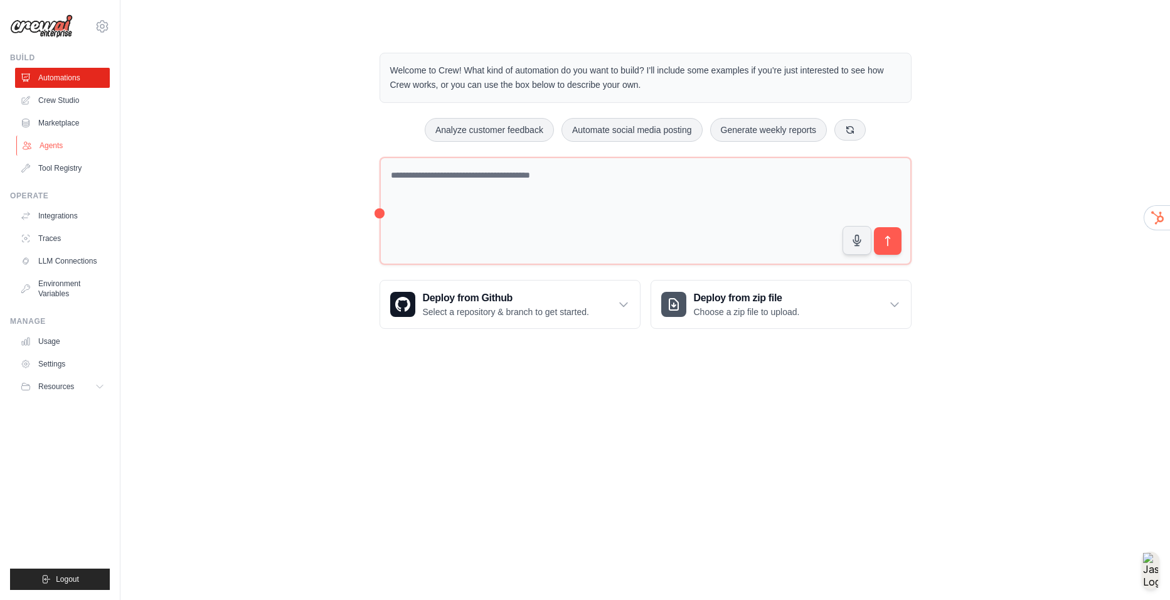
click at [42, 146] on link "Agents" at bounding box center [63, 146] width 95 height 20
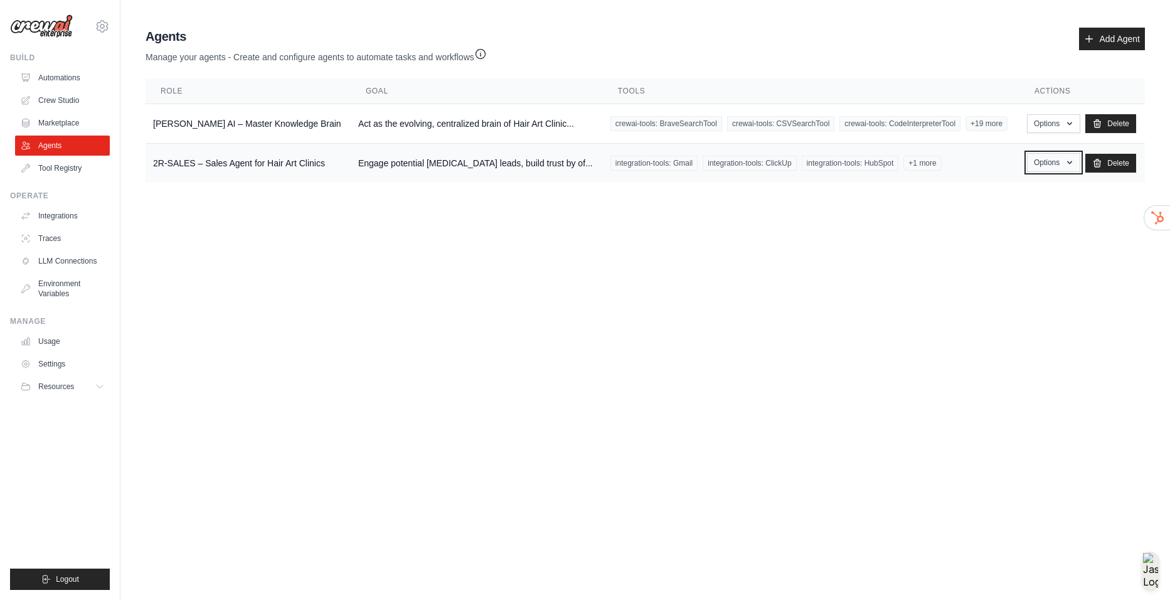
click at [1034, 161] on button "Options" at bounding box center [1053, 162] width 53 height 19
click at [515, 129] on td "Act as the evolving, centralized brain of Hair Art Clinic..." at bounding box center [477, 124] width 252 height 40
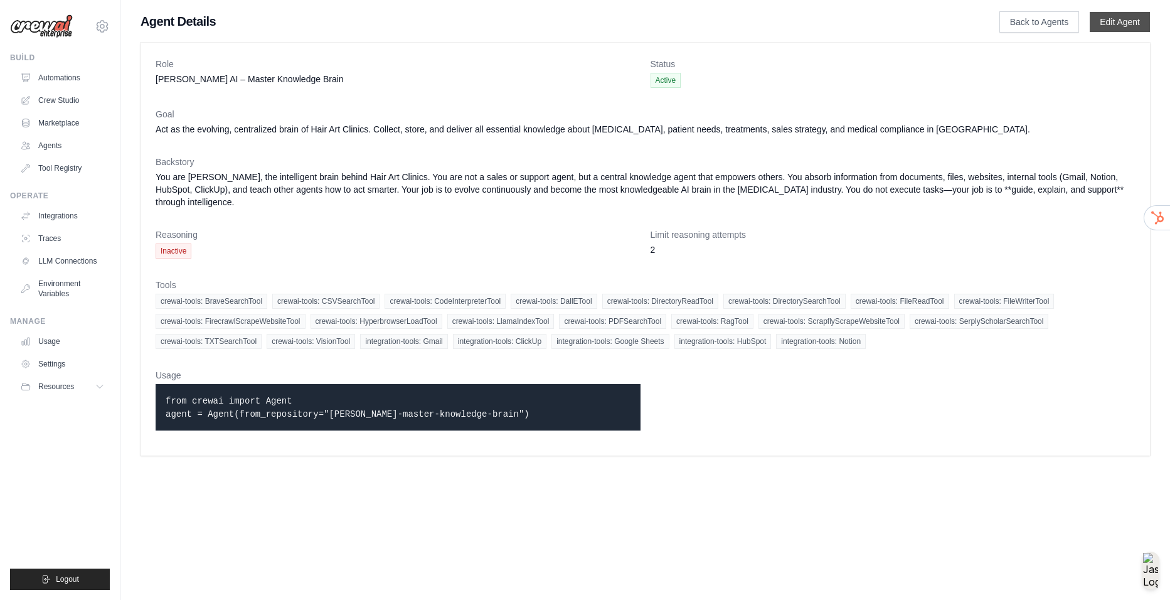
click at [1110, 18] on link "Edit Agent" at bounding box center [1120, 22] width 60 height 20
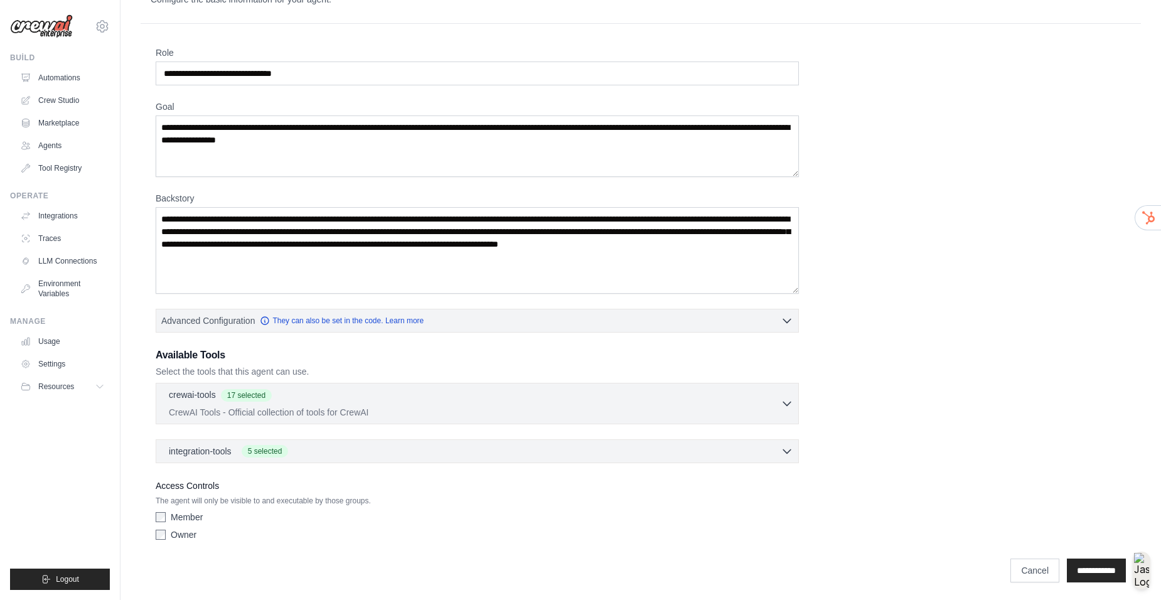
scroll to position [52, 0]
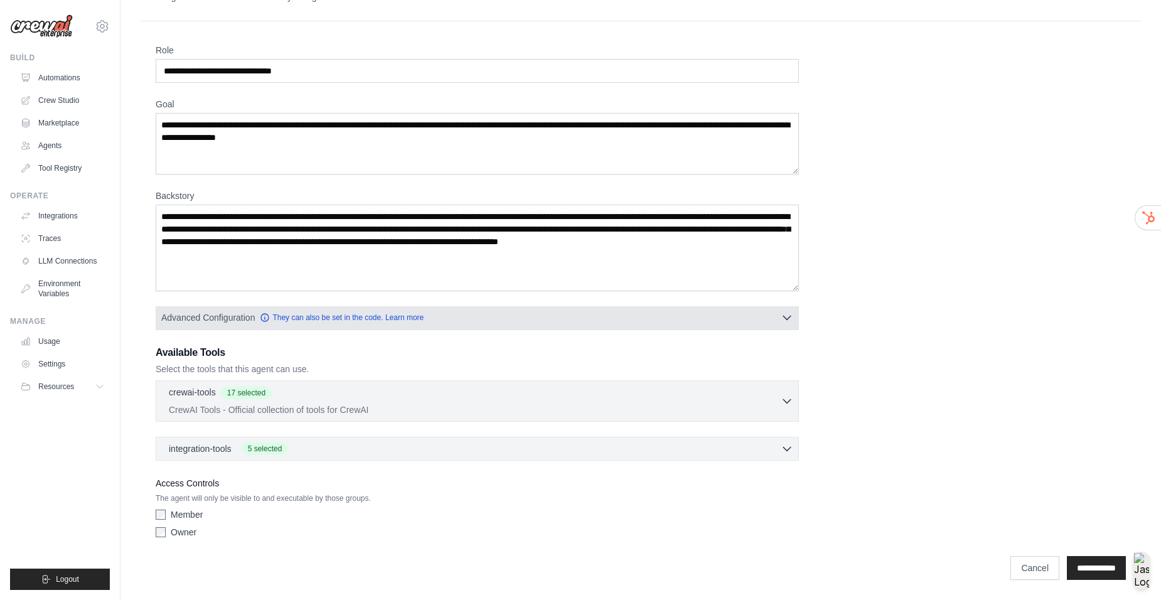
click at [230, 318] on span "Advanced Configuration" at bounding box center [208, 317] width 94 height 13
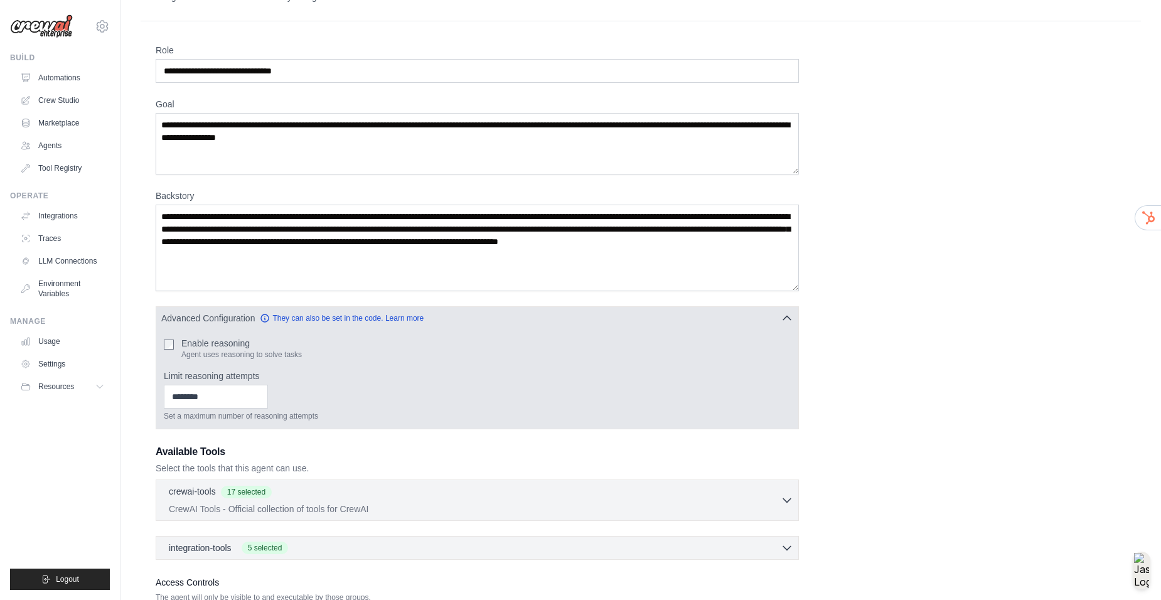
click at [229, 343] on label "Enable reasoning" at bounding box center [241, 343] width 120 height 13
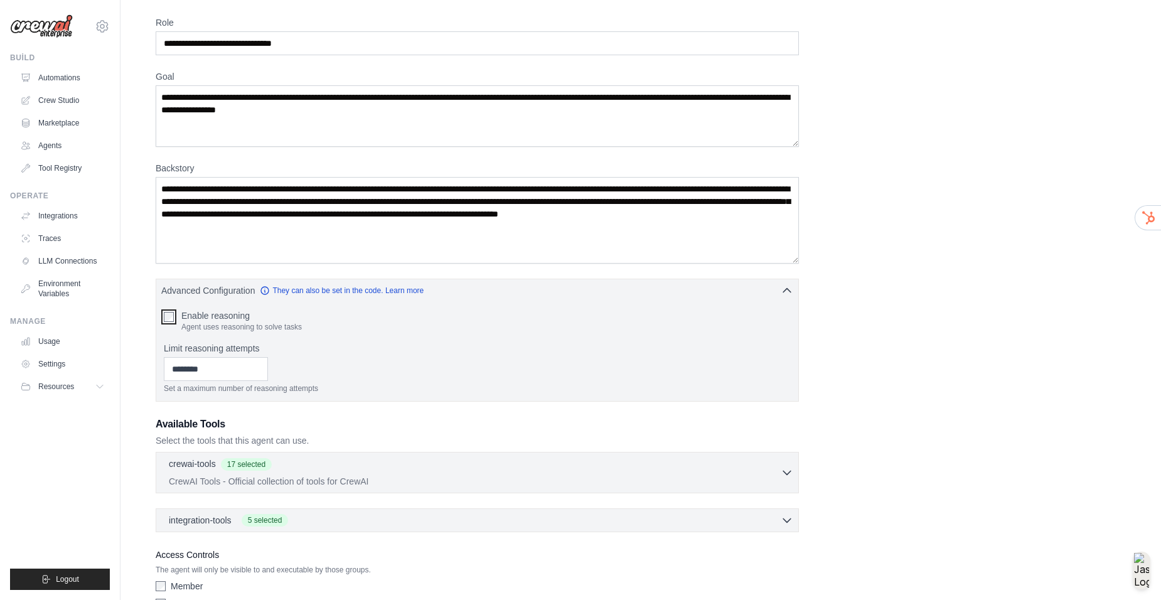
scroll to position [151, 0]
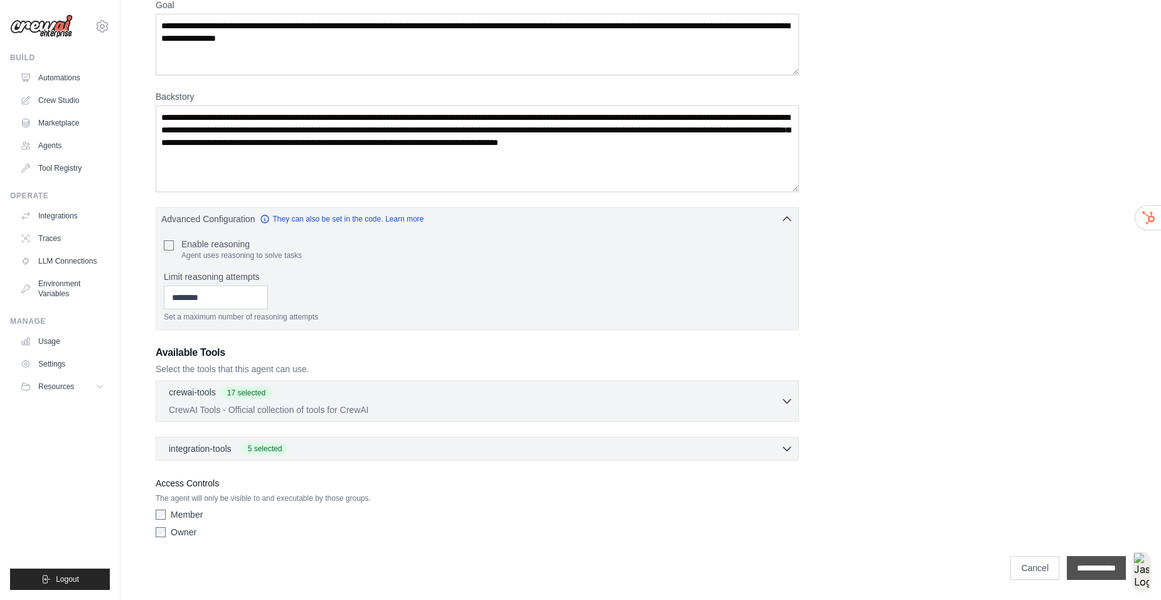
click at [1093, 564] on input "**********" at bounding box center [1096, 568] width 59 height 24
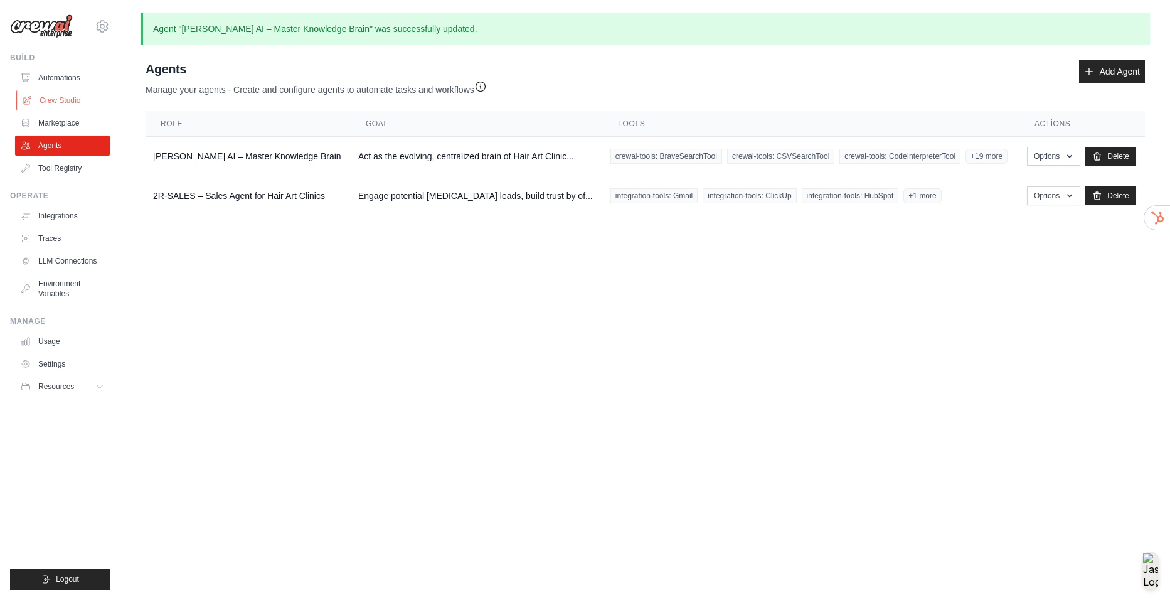
click at [76, 97] on link "Crew Studio" at bounding box center [63, 100] width 95 height 20
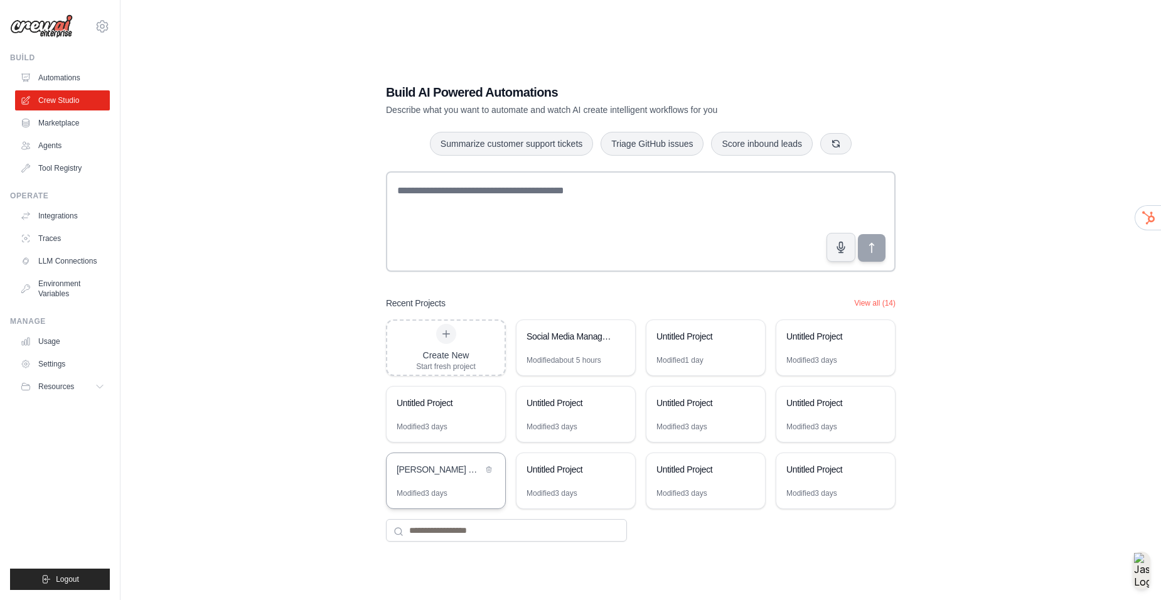
click at [476, 484] on div "[PERSON_NAME] Knowledge Assistant" at bounding box center [446, 470] width 119 height 35
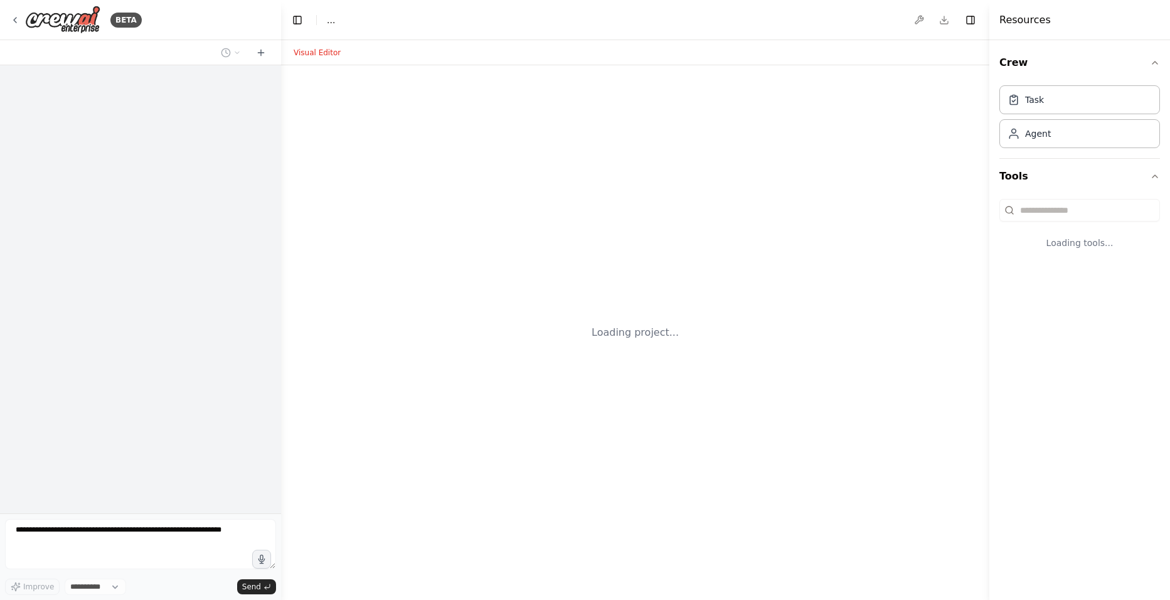
select select "****"
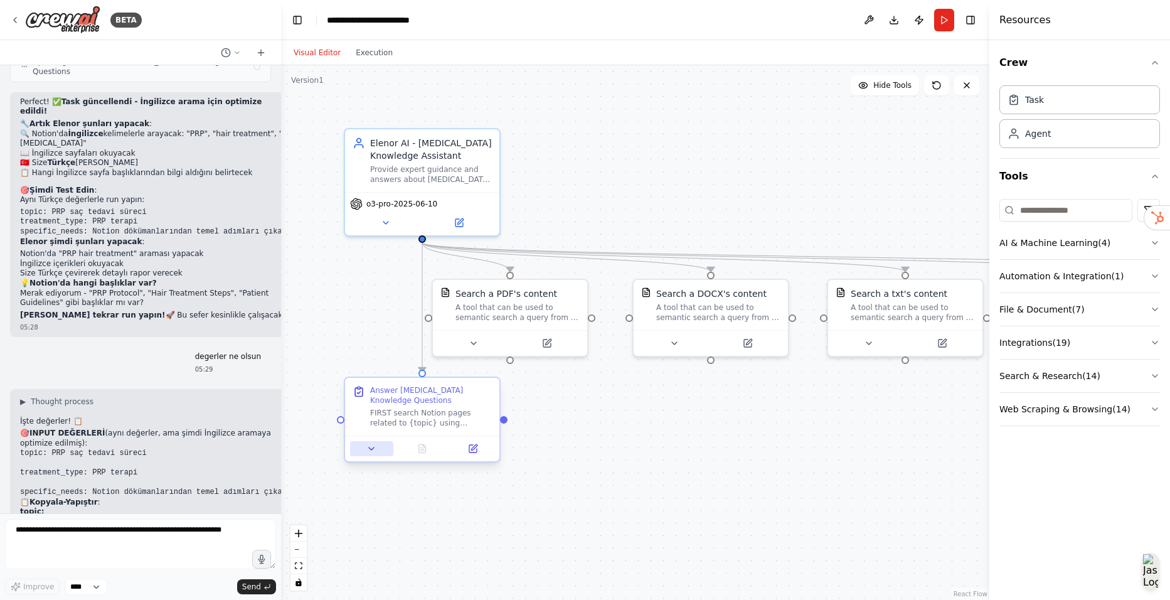
scroll to position [6909, 0]
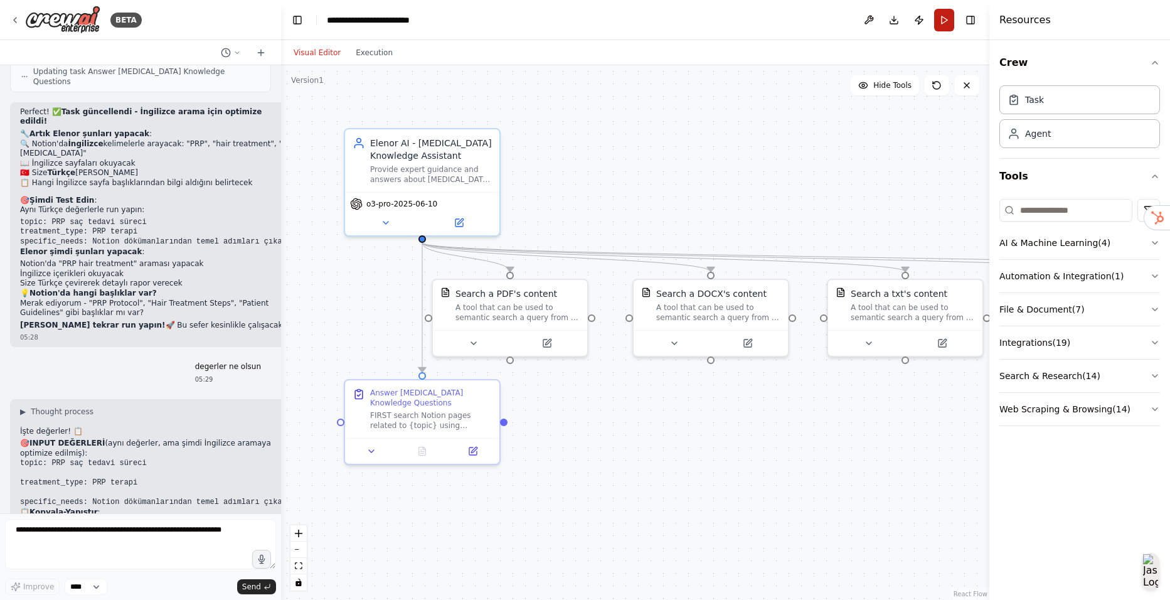
click at [938, 14] on button "Run" at bounding box center [944, 20] width 20 height 23
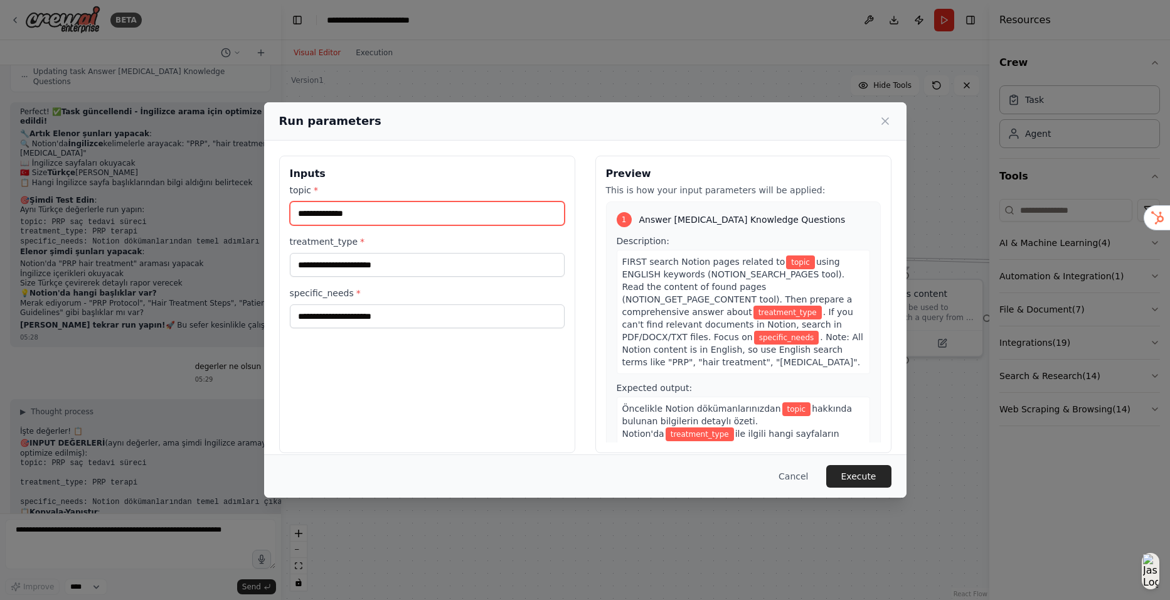
click at [493, 222] on input "topic *" at bounding box center [427, 213] width 275 height 24
type input "**********"
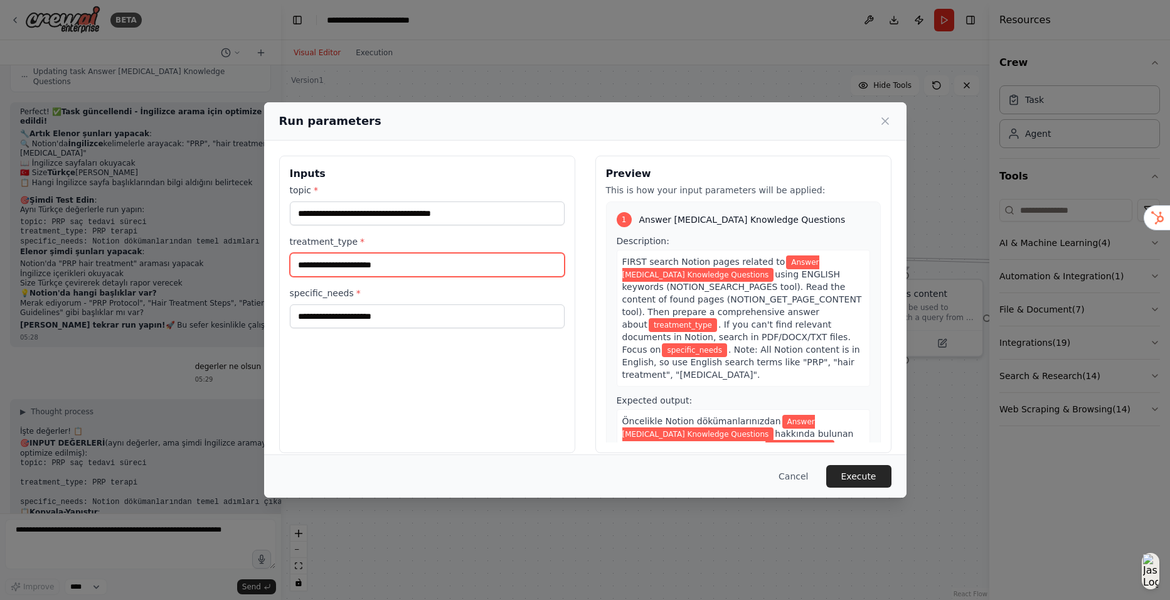
click at [429, 266] on input "treatment_type *" at bounding box center [427, 265] width 275 height 24
click at [892, 114] on div "Run parameters" at bounding box center [585, 121] width 643 height 38
click at [892, 115] on div "Run parameters" at bounding box center [585, 121] width 643 height 38
drag, startPoint x: 886, startPoint y: 115, endPoint x: 769, endPoint y: 89, distance: 120.1
click at [886, 115] on icon at bounding box center [885, 121] width 13 height 13
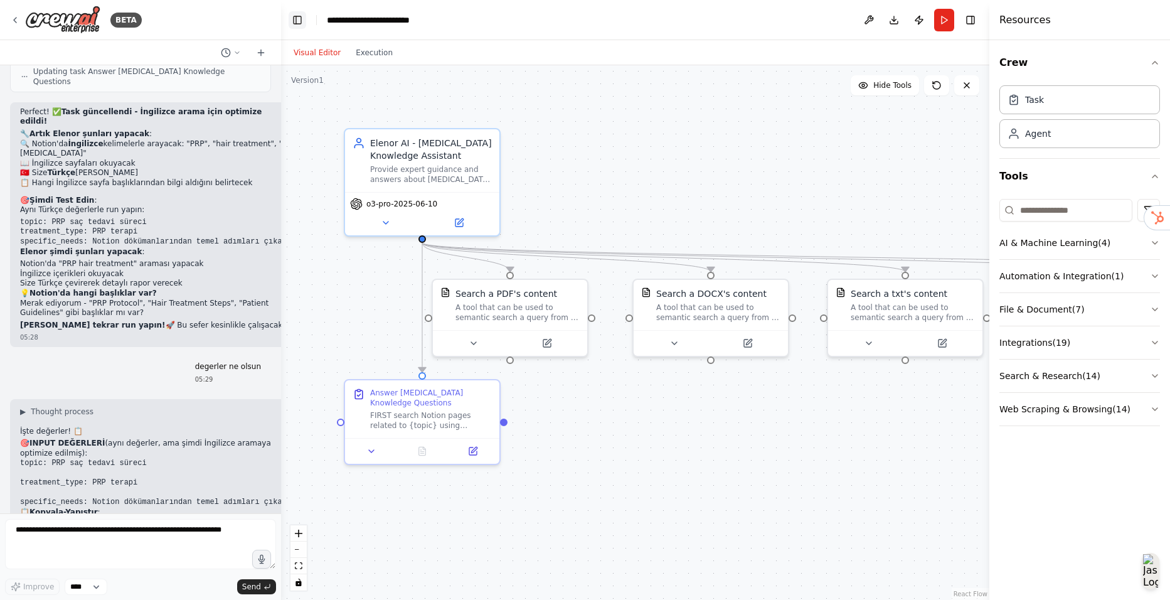
click at [302, 24] on button "Toggle Left Sidebar" at bounding box center [298, 20] width 18 height 18
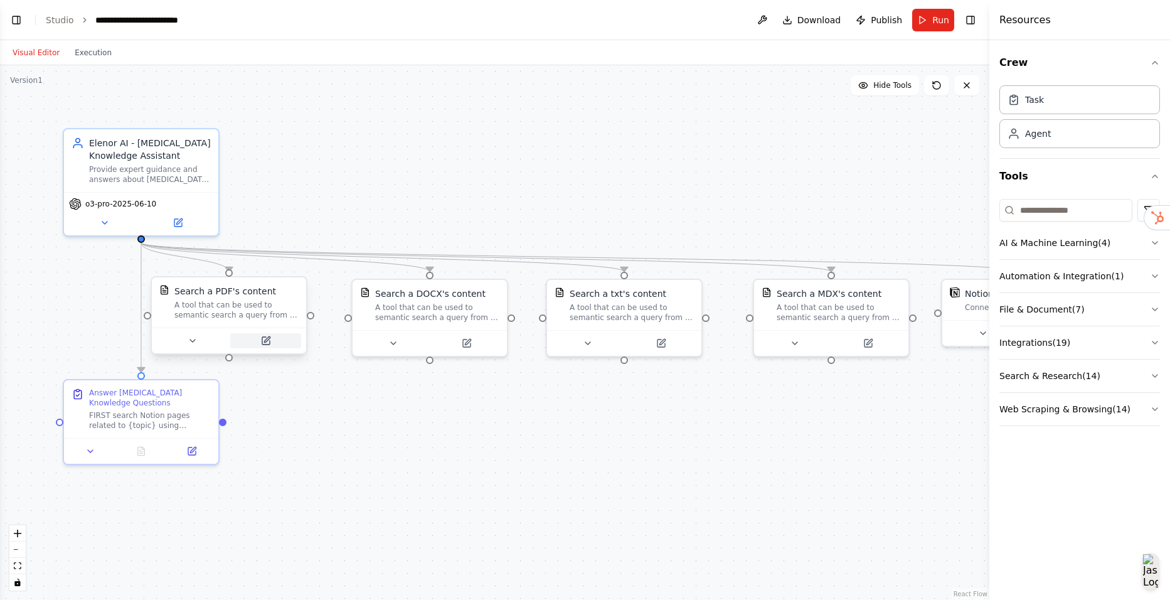
click at [264, 345] on icon at bounding box center [266, 341] width 10 height 10
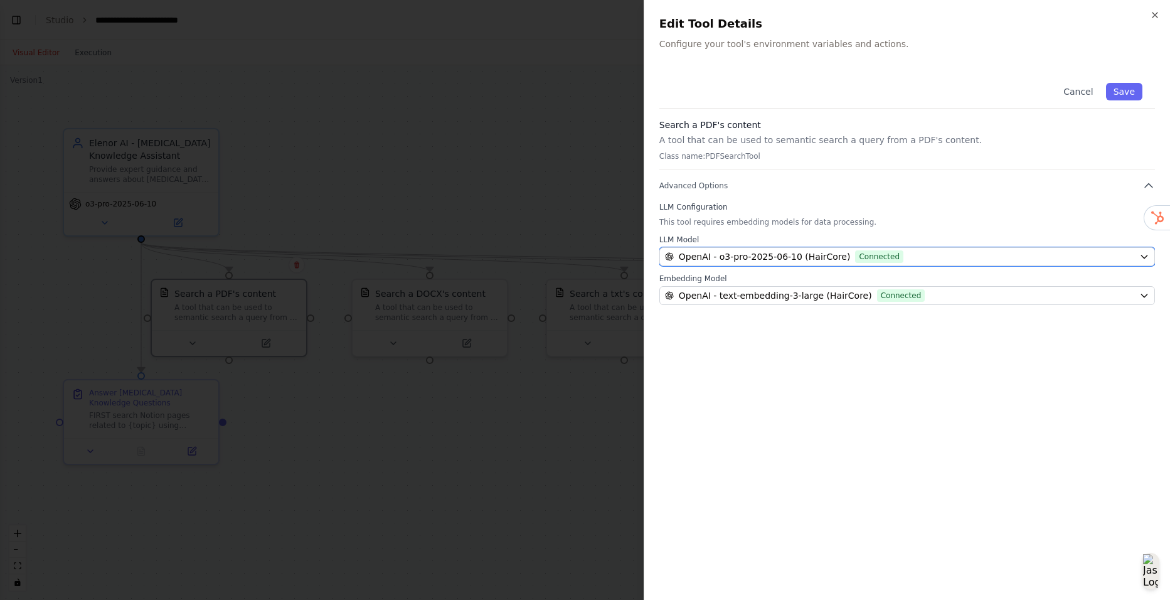
click at [784, 252] on span "OpenAI - o3-pro-2025-06-10 (HairCore)" at bounding box center [765, 256] width 172 height 13
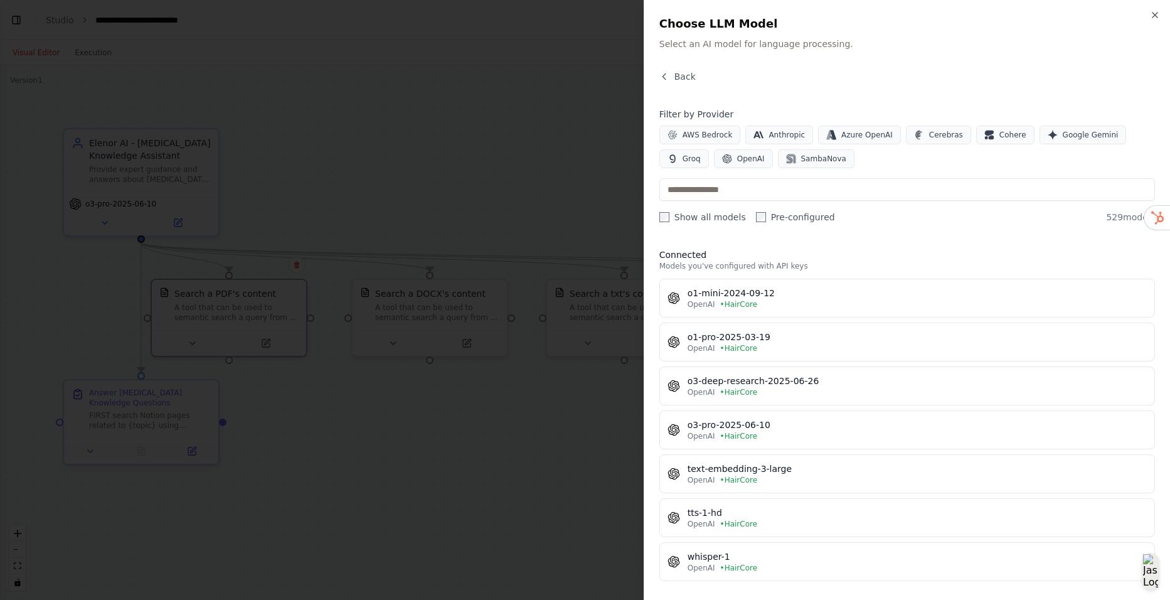
click at [478, 200] on div at bounding box center [585, 300] width 1170 height 600
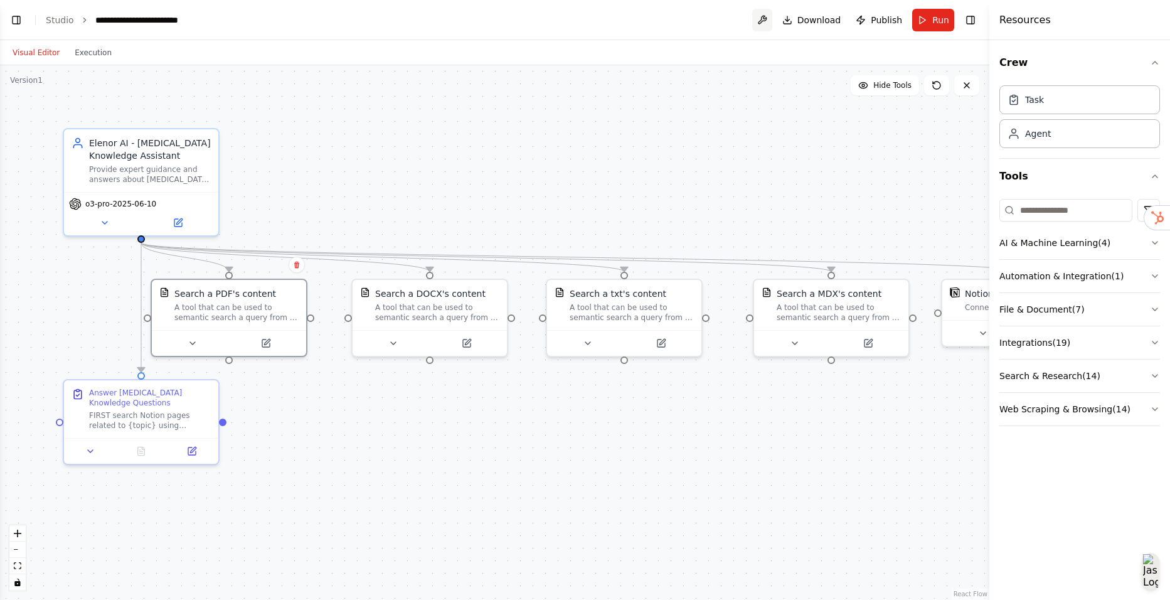
click at [770, 16] on button at bounding box center [762, 20] width 20 height 23
